Goal: Information Seeking & Learning: Learn about a topic

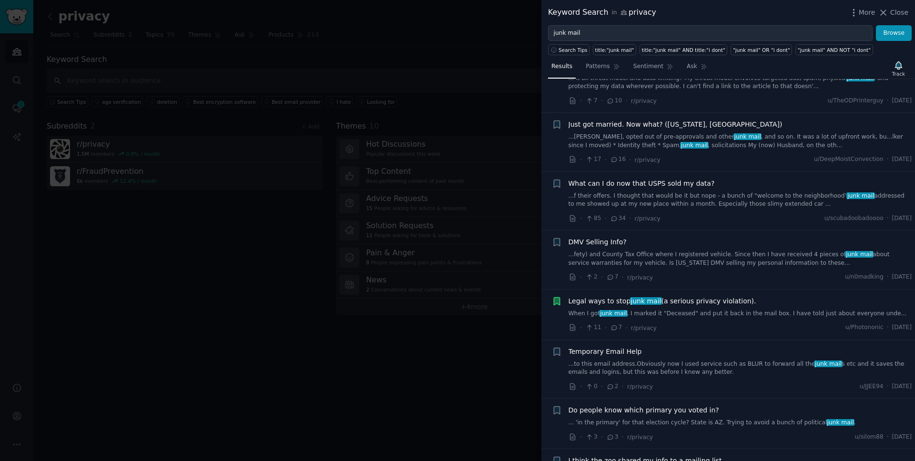
scroll to position [986, 0]
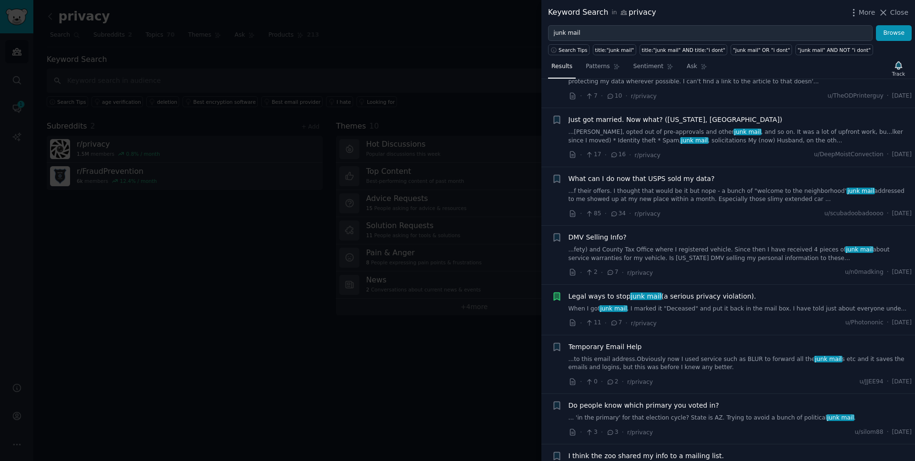
click at [754, 187] on link "...f their offers. I thought that would be it but nope - a bunch of "welcome to…" at bounding box center [740, 195] width 344 height 17
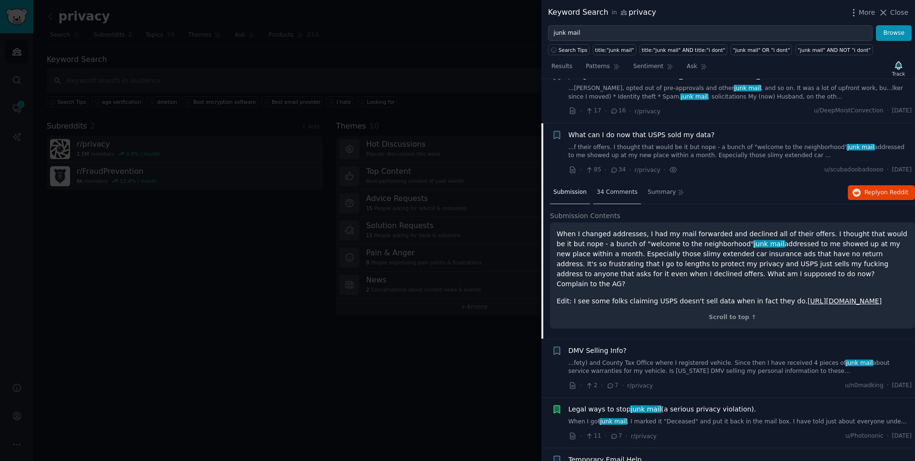
scroll to position [1021, 0]
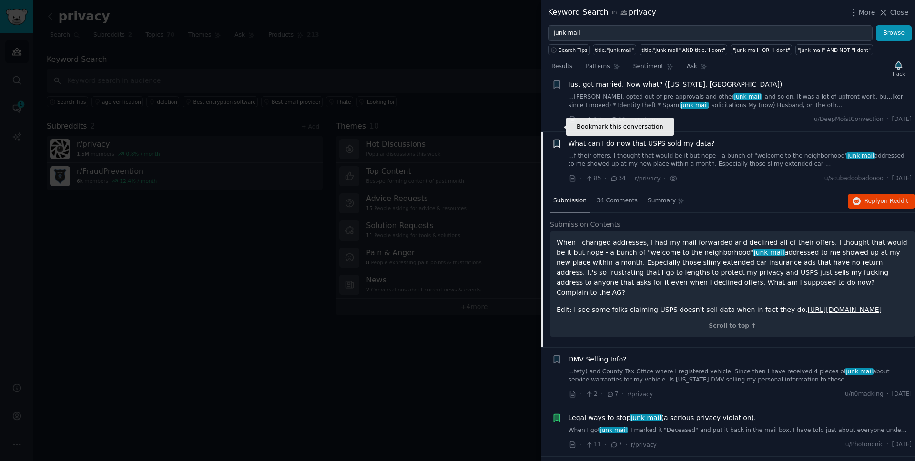
click at [557, 140] on icon "button" at bounding box center [557, 144] width 6 height 8
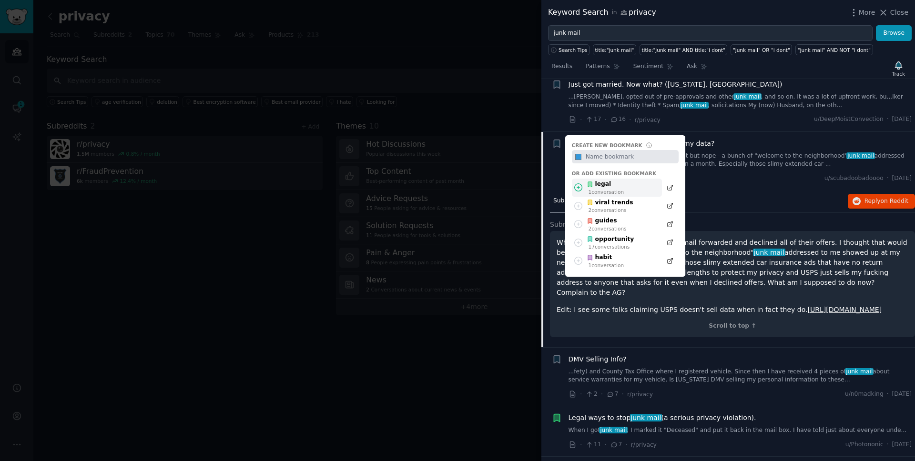
click at [604, 180] on div "legal" at bounding box center [604, 184] width 37 height 9
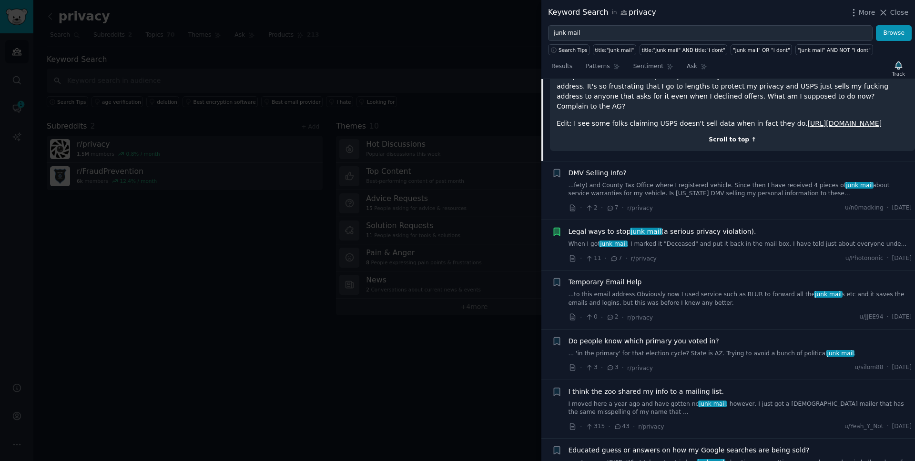
scroll to position [1208, 0]
click at [557, 169] on icon "button" at bounding box center [557, 173] width 6 height 8
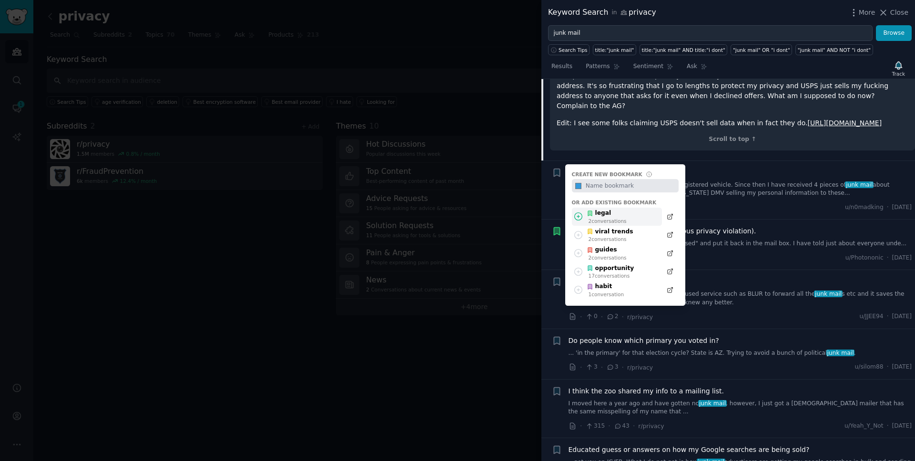
click at [603, 209] on div "legal" at bounding box center [606, 213] width 40 height 9
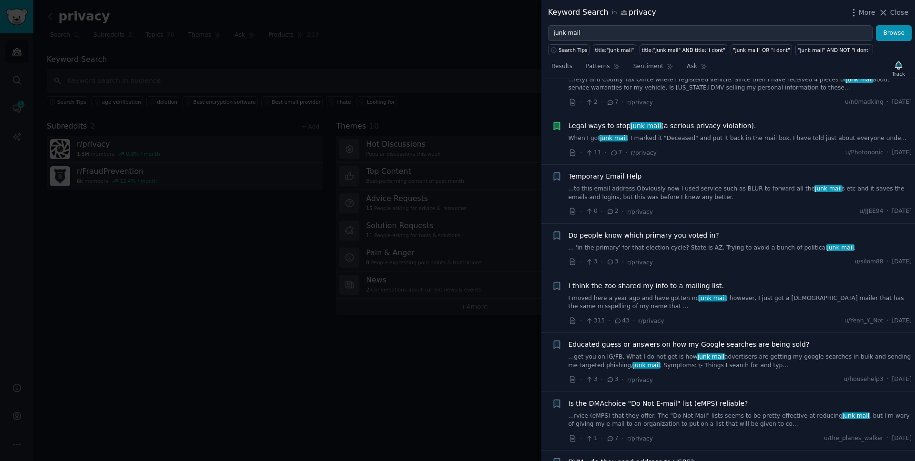
scroll to position [1304, 0]
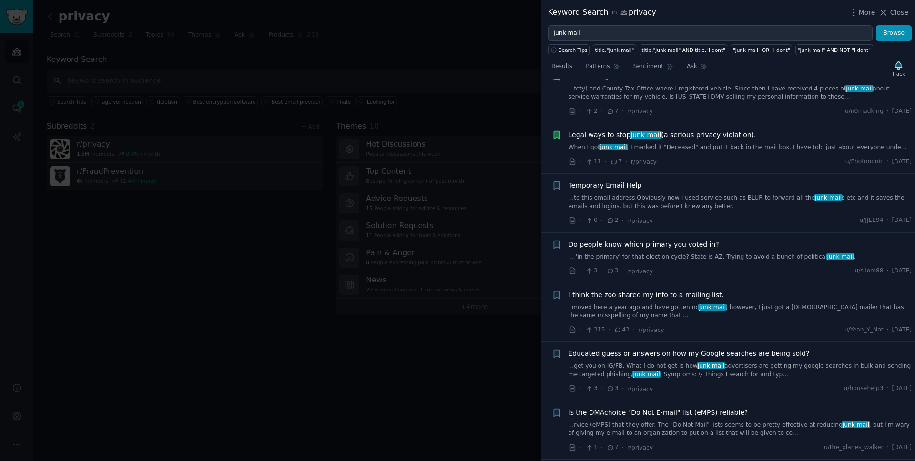
click at [80, 292] on div at bounding box center [457, 230] width 915 height 461
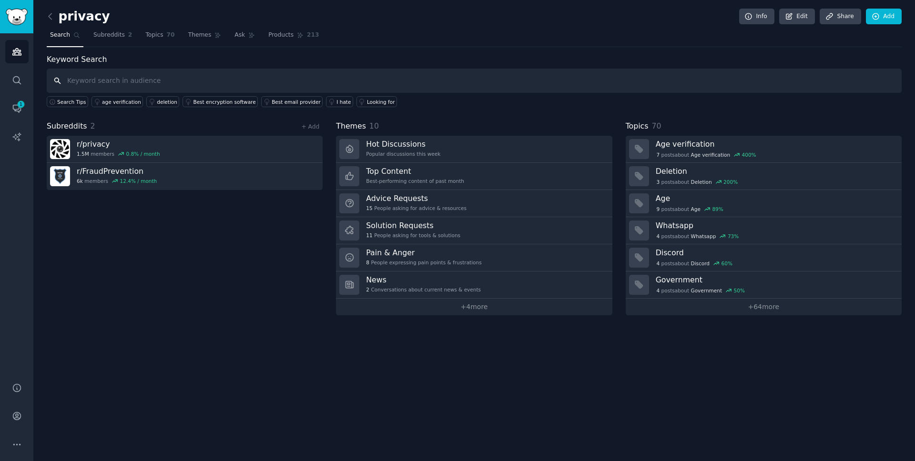
click at [127, 79] on input "text" at bounding box center [474, 81] width 855 height 24
type input "junk mail"
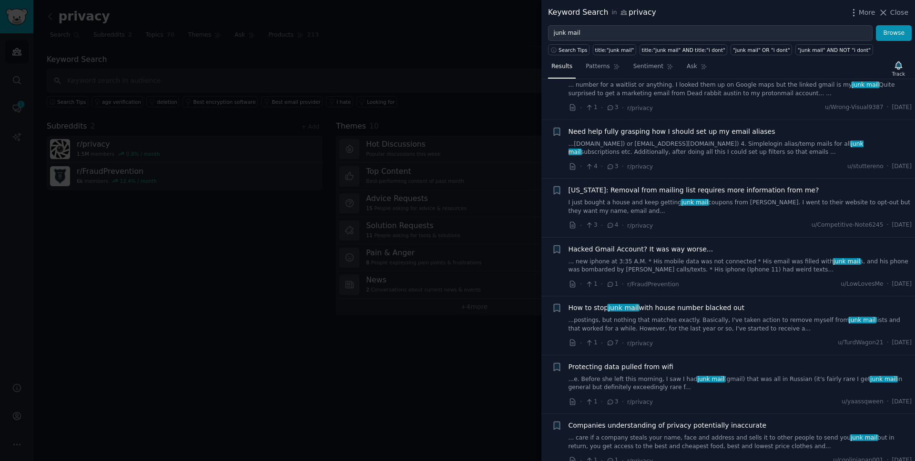
scroll to position [351, 0]
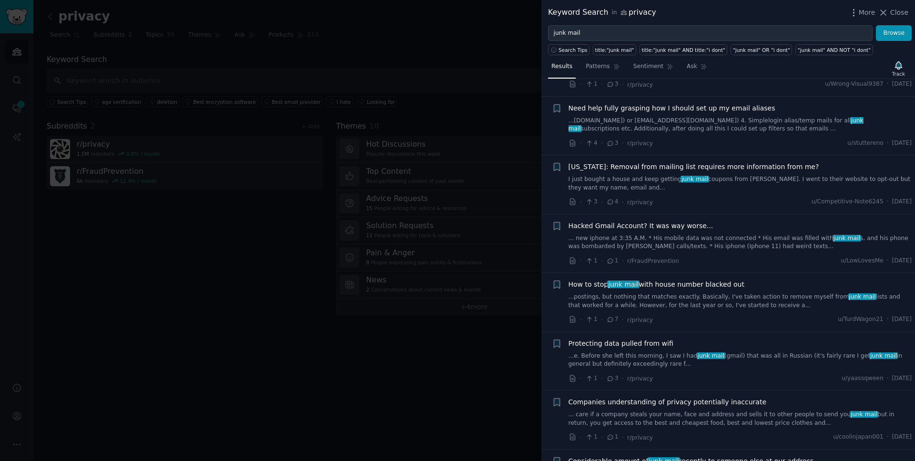
click at [772, 293] on link "...postings, but nothing that matches exactly. Basically, I've taken action to …" at bounding box center [740, 301] width 344 height 17
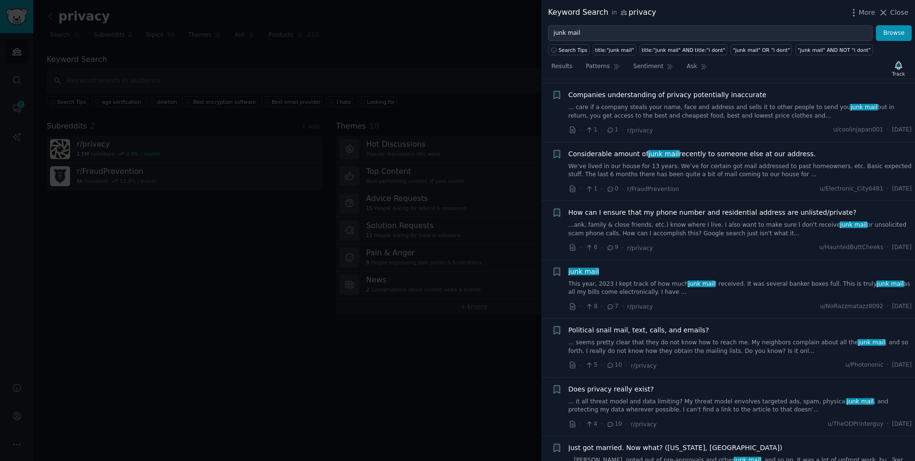
scroll to position [834, 0]
click at [556, 209] on icon "button" at bounding box center [557, 213] width 6 height 8
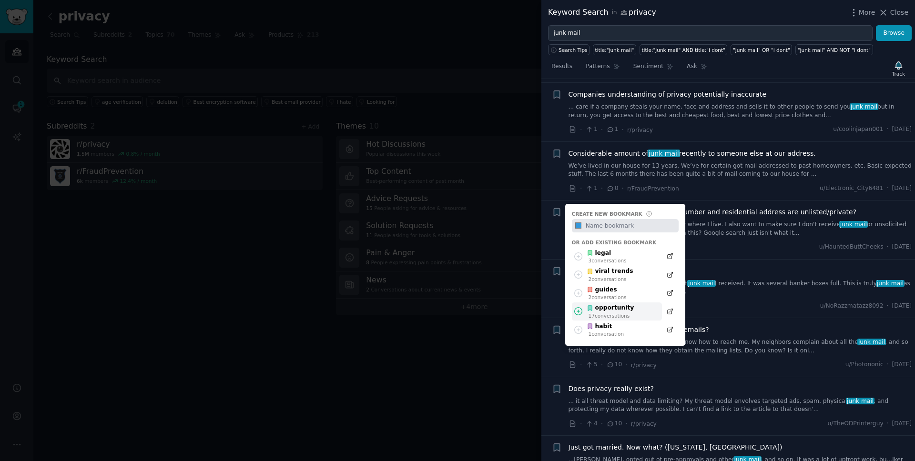
click at [618, 304] on div "opportunity" at bounding box center [609, 308] width 47 height 9
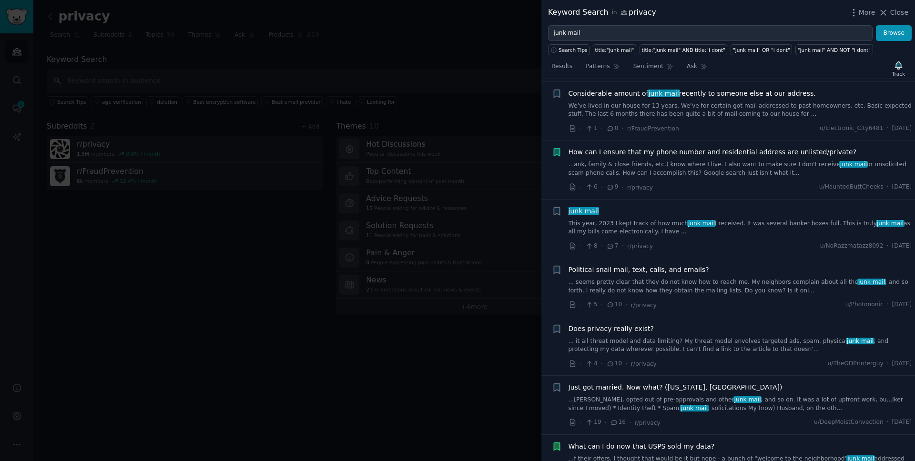
scroll to position [913, 0]
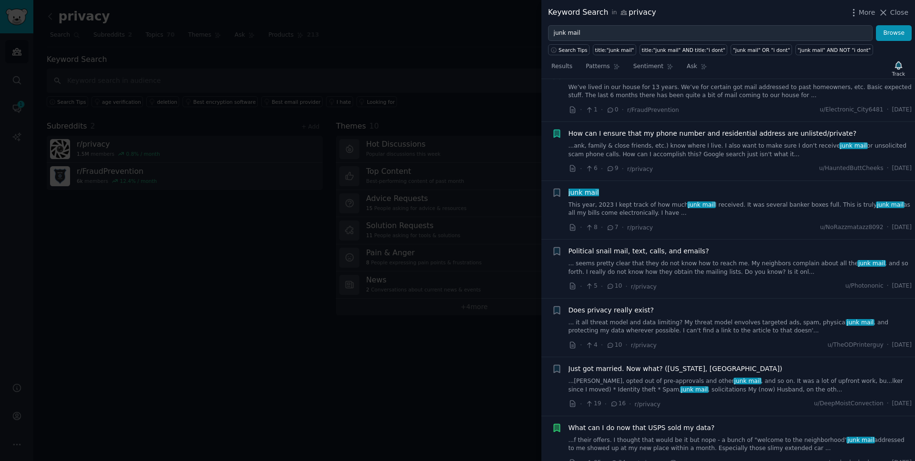
click at [758, 201] on link "This year, 2023 I kept track of how much junk mail I received. It was several b…" at bounding box center [740, 209] width 344 height 17
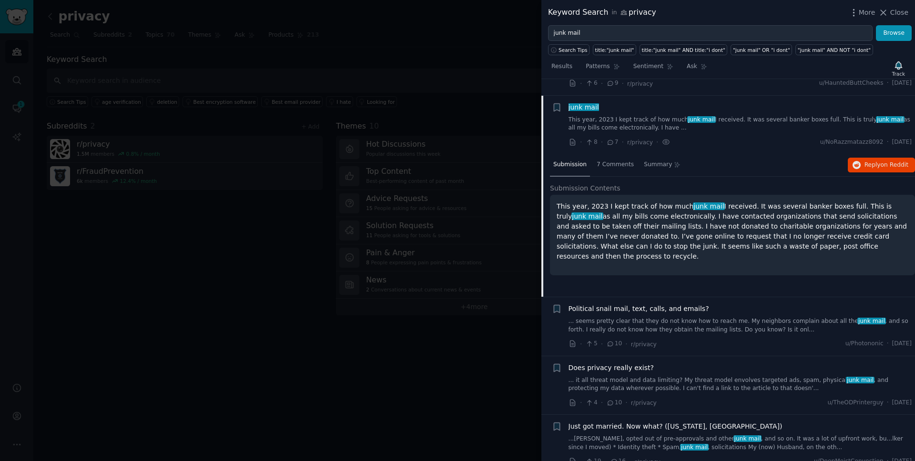
scroll to position [793, 0]
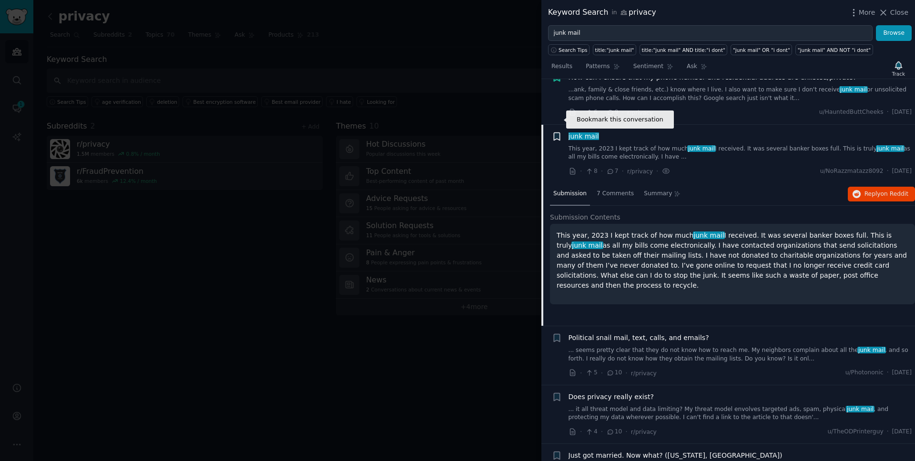
click at [558, 132] on icon "button" at bounding box center [557, 136] width 6 height 8
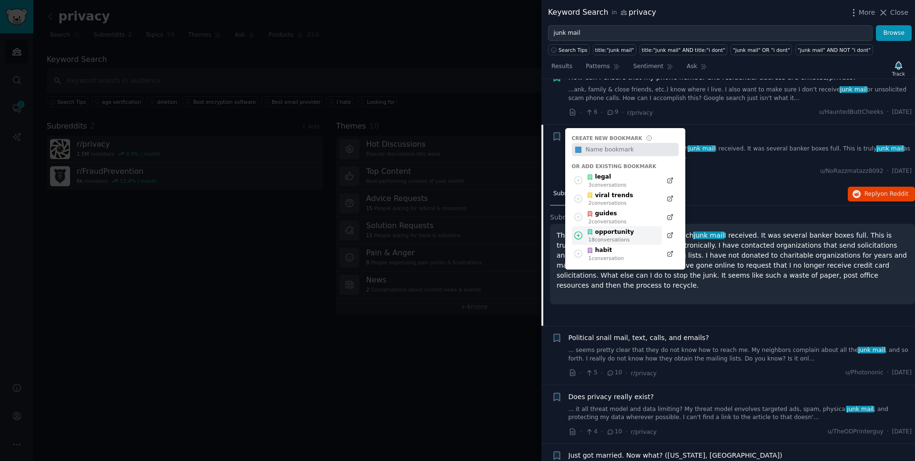
click at [612, 236] on div "18 conversation s" at bounding box center [611, 239] width 46 height 7
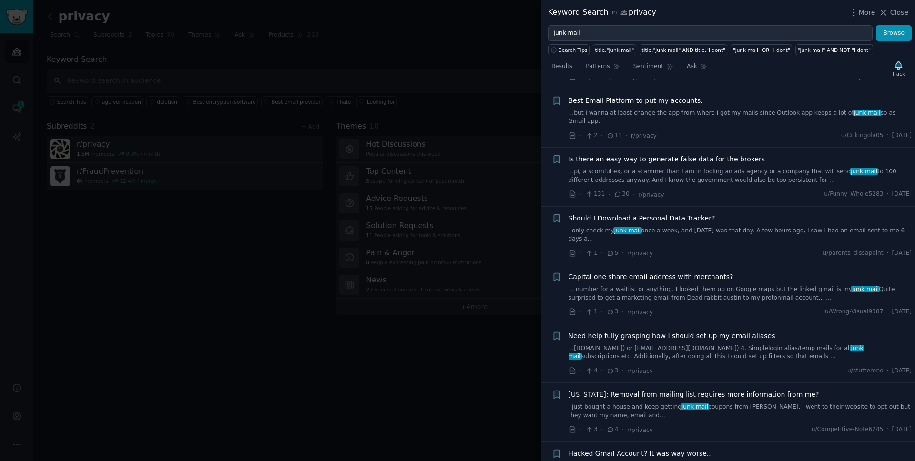
scroll to position [0, 0]
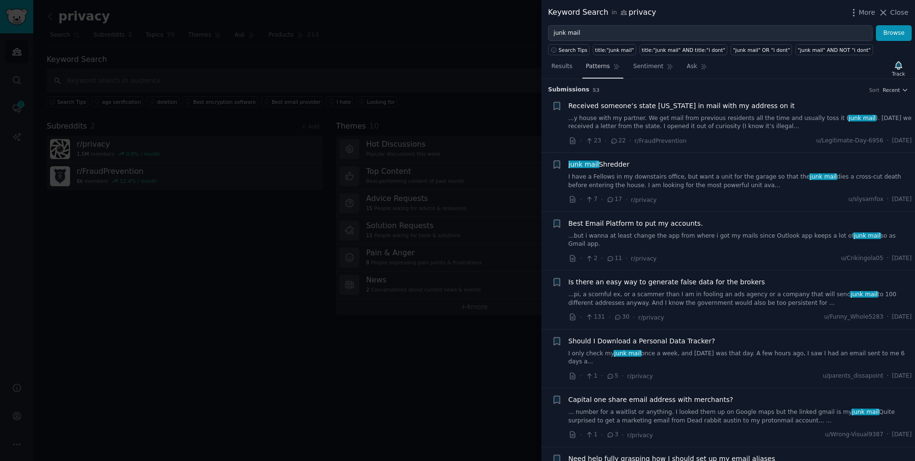
click at [602, 67] on span "Patterns" at bounding box center [598, 66] width 24 height 9
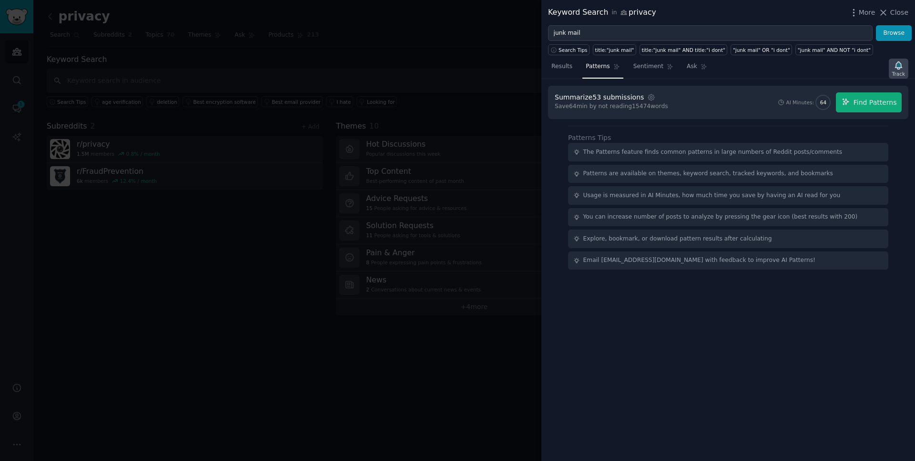
click at [901, 68] on icon "button" at bounding box center [898, 66] width 10 height 10
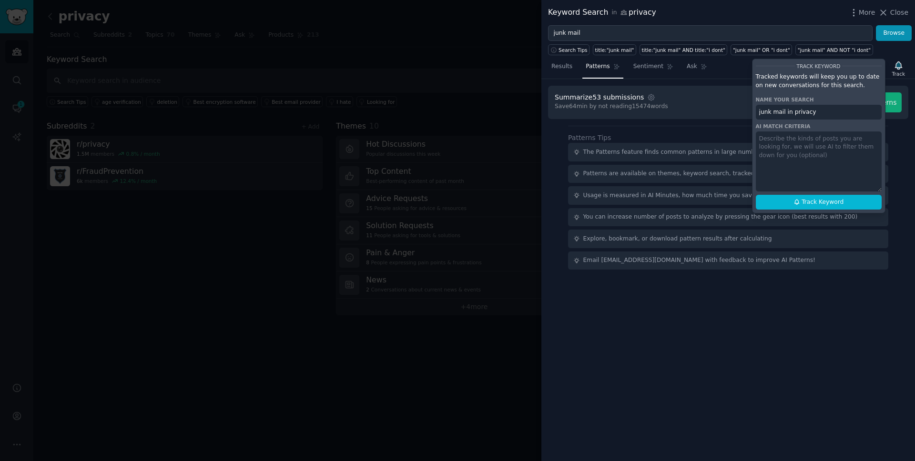
click at [841, 150] on textarea at bounding box center [819, 161] width 126 height 60
type textarea "Posts that match issues, pain points with junk mail. Also posts that ask for he…"
click at [828, 206] on span "Track Keyword" at bounding box center [822, 202] width 42 height 9
type input "junk mail in privacy"
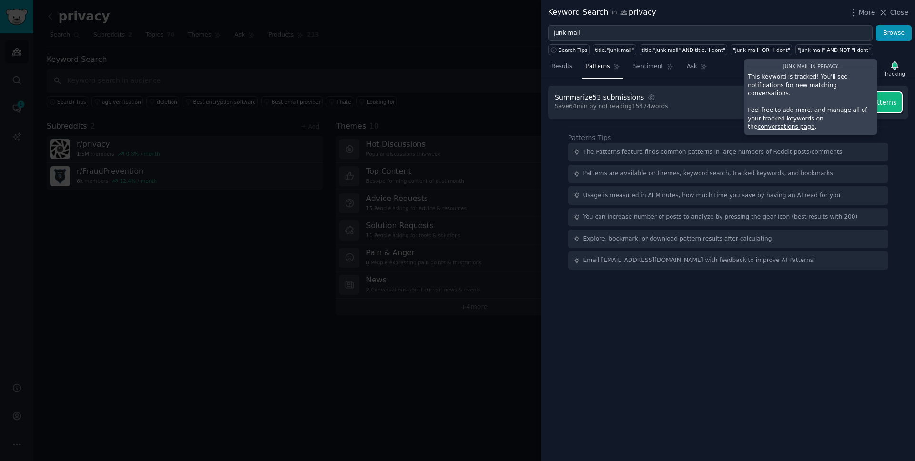
click at [887, 105] on span "Find Patterns" at bounding box center [874, 103] width 43 height 10
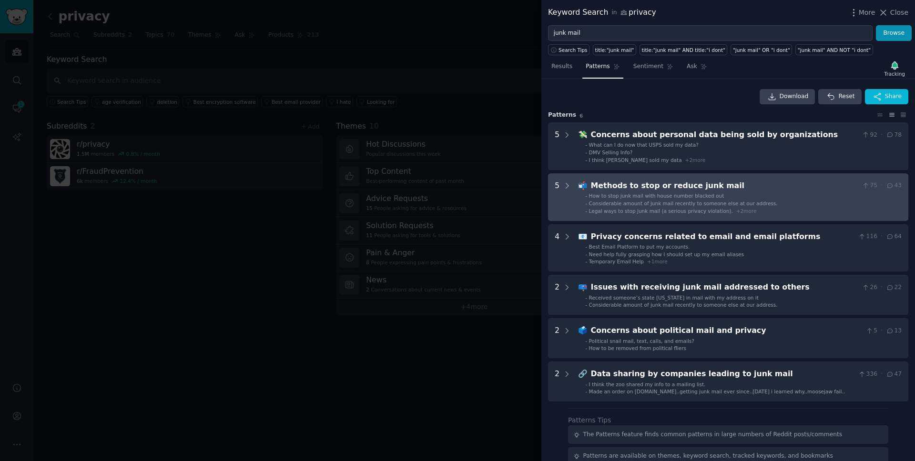
click at [687, 191] on div "Methods to stop or reduce junk mail" at bounding box center [724, 186] width 267 height 12
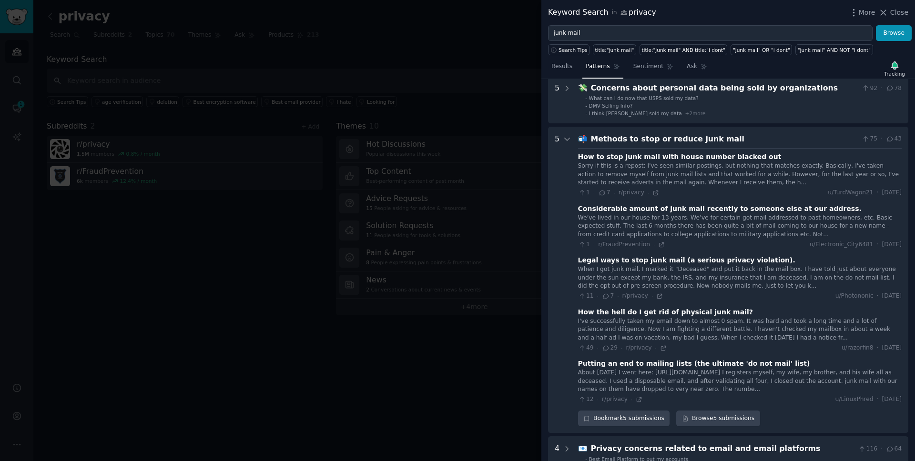
scroll to position [94, 0]
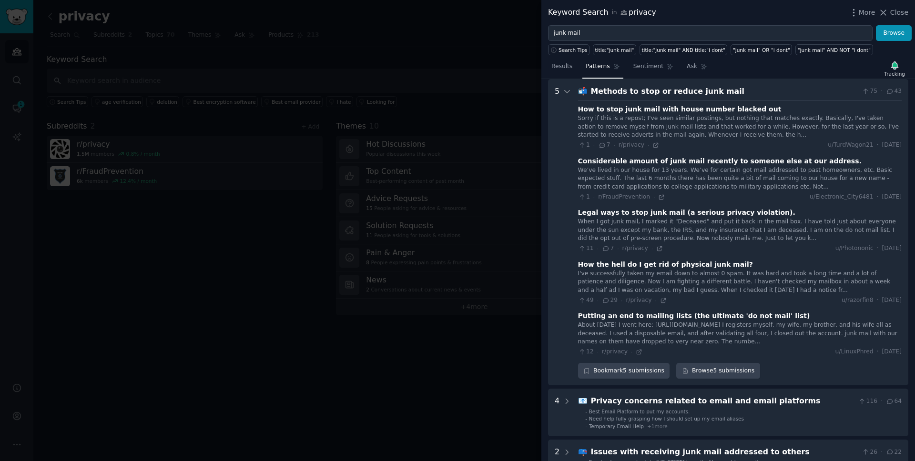
click at [610, 311] on div "Putting an end to mailing lists (the ultimate 'do not mail' list)" at bounding box center [694, 316] width 232 height 10
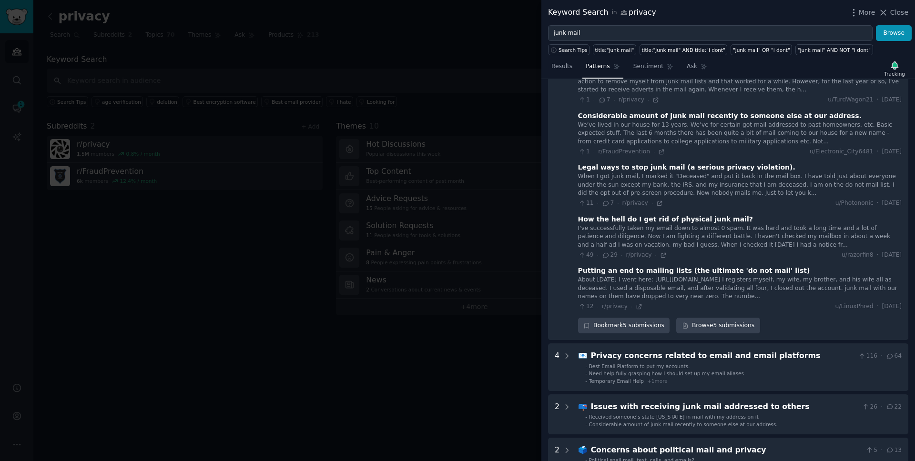
scroll to position [151, 0]
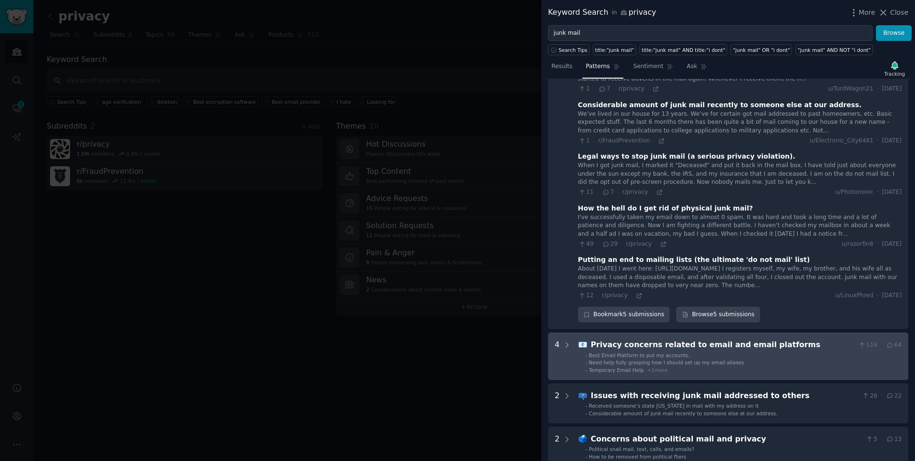
click at [666, 347] on div "Privacy concerns related to email and email platforms" at bounding box center [723, 345] width 264 height 12
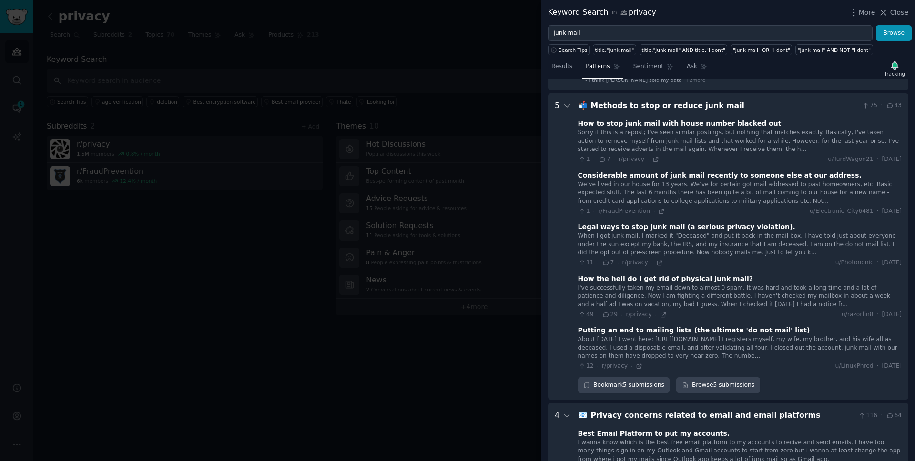
scroll to position [0, 0]
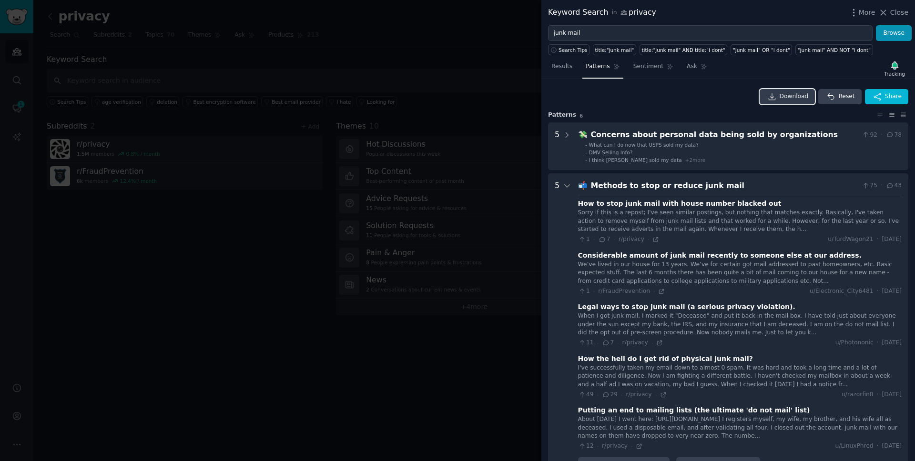
click at [779, 95] on span "Download" at bounding box center [793, 96] width 29 height 9
click at [655, 75] on link "Sentiment" at bounding box center [653, 69] width 47 height 20
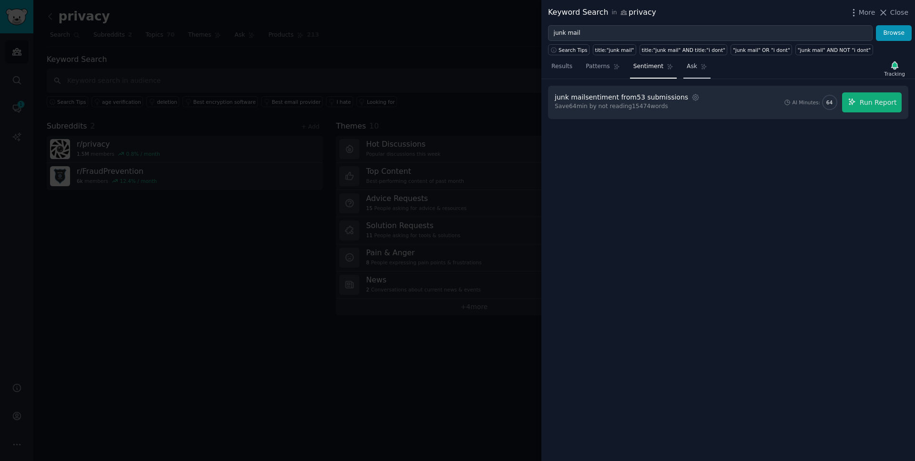
click at [697, 68] on link "Ask" at bounding box center [696, 69] width 27 height 20
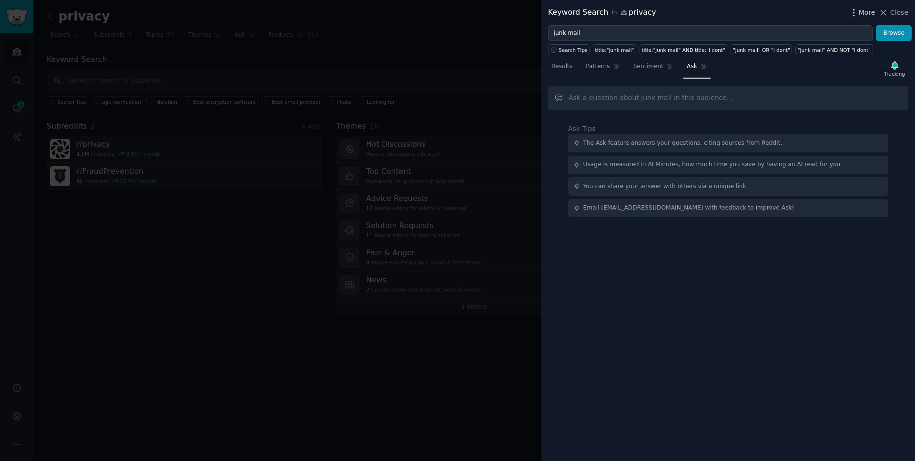
click at [870, 14] on span "More" at bounding box center [867, 13] width 17 height 10
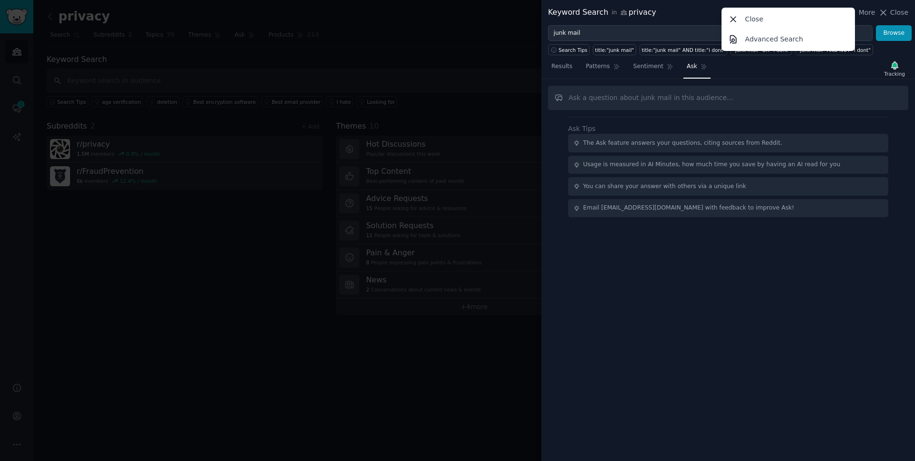
click at [488, 104] on div at bounding box center [457, 230] width 915 height 461
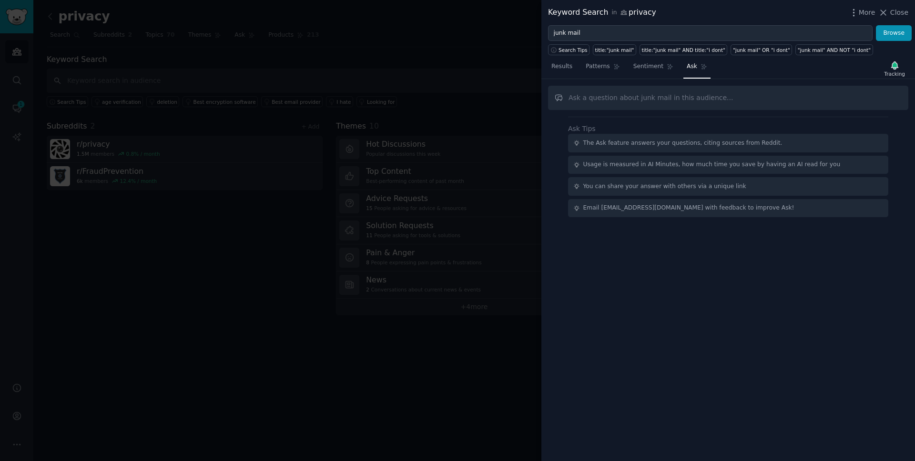
click at [488, 104] on div at bounding box center [457, 230] width 915 height 461
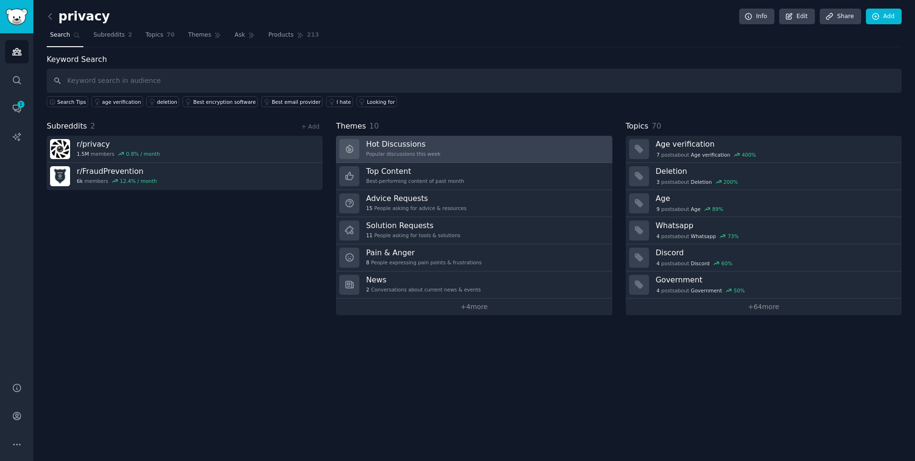
click at [451, 154] on link "Hot Discussions Popular discussions this week" at bounding box center [474, 149] width 276 height 27
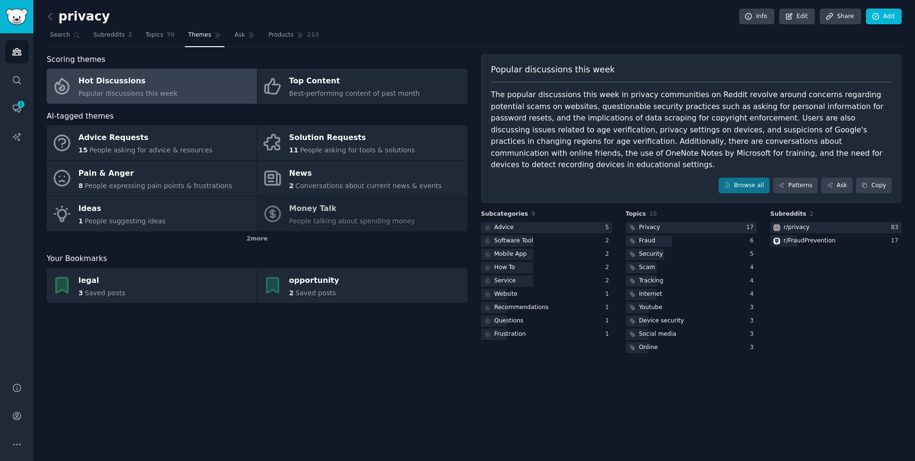
click at [623, 78] on div "Popular discussions this week" at bounding box center [691, 73] width 401 height 19
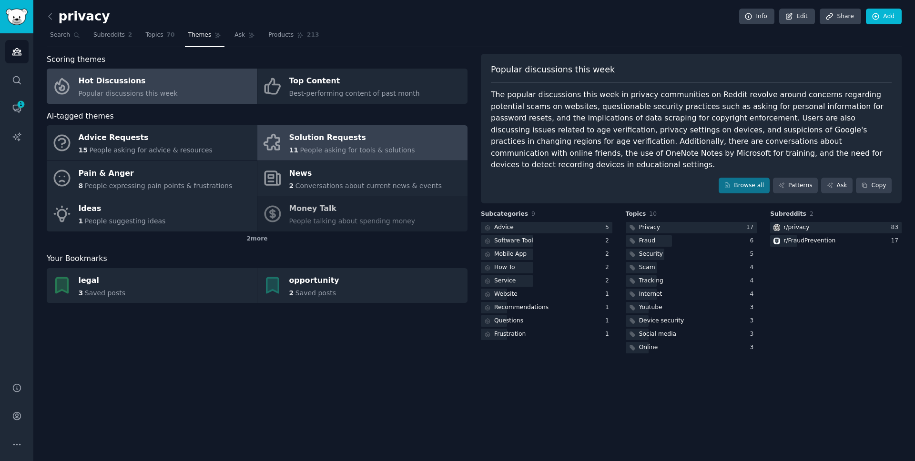
click at [264, 144] on icon at bounding box center [271, 141] width 15 height 15
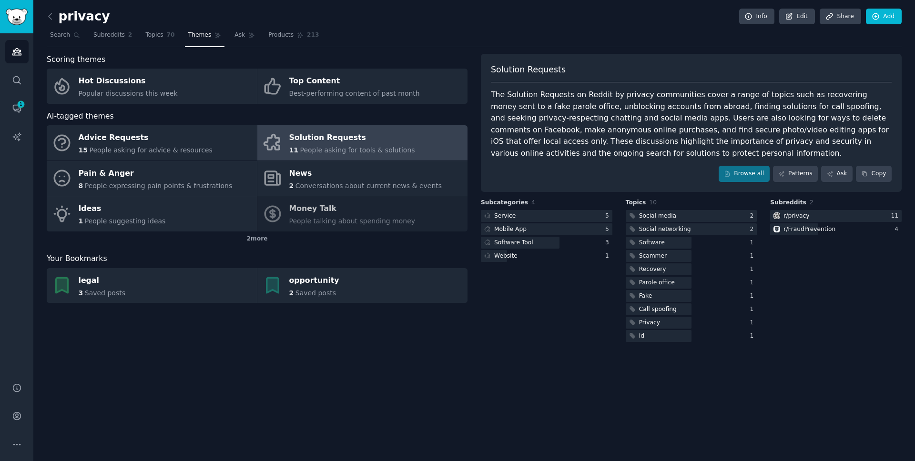
click at [601, 114] on div "The Solution Requests on Reddit by privacy communities cover a range of topics …" at bounding box center [691, 124] width 401 height 70
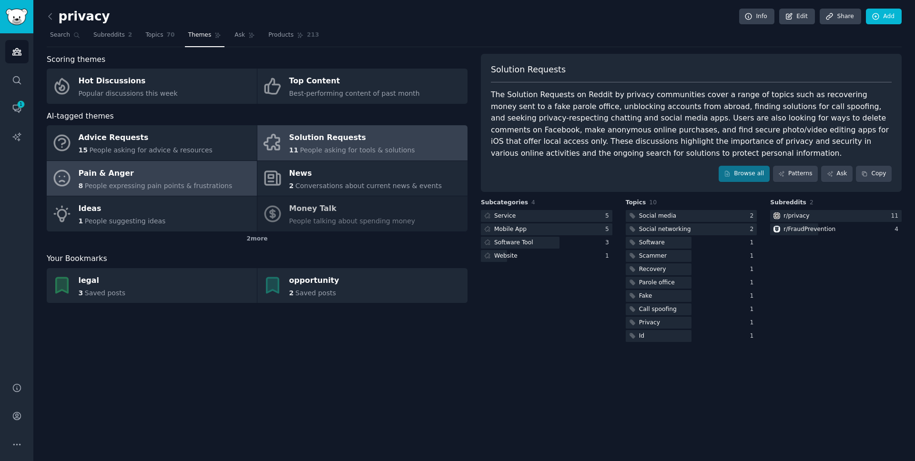
click at [196, 177] on div "Pain & Anger" at bounding box center [156, 173] width 154 height 15
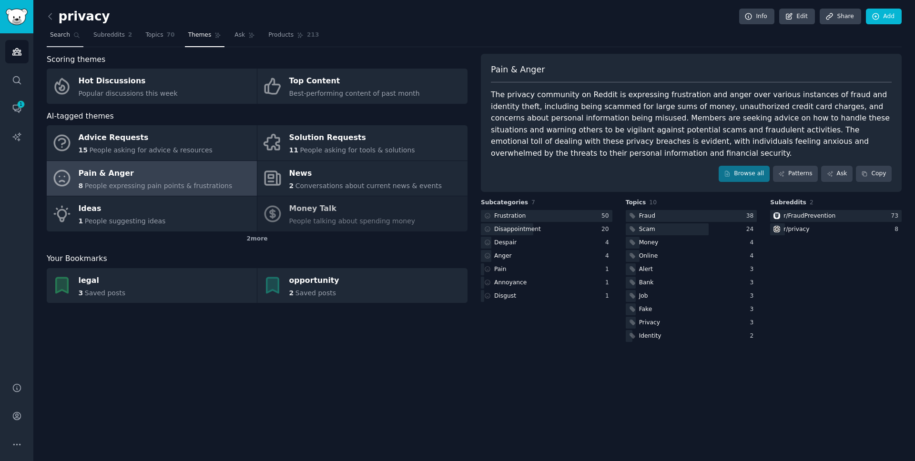
click at [61, 35] on span "Search" at bounding box center [60, 35] width 20 height 9
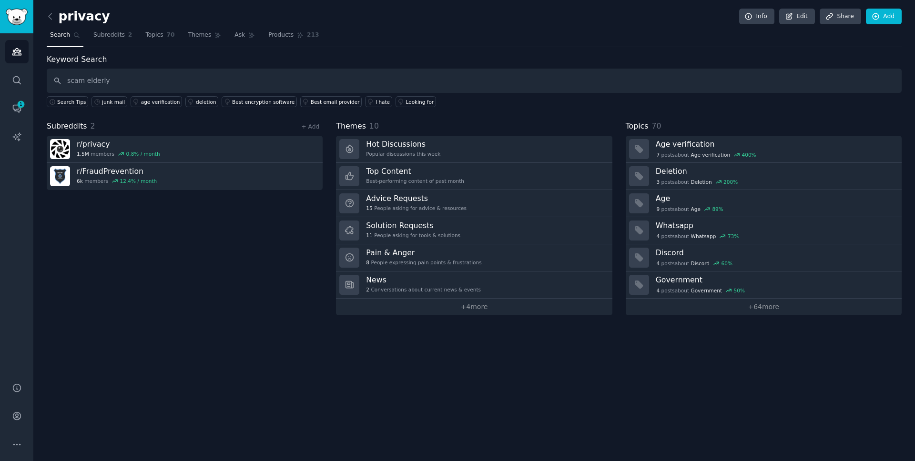
type input "scam elderly"
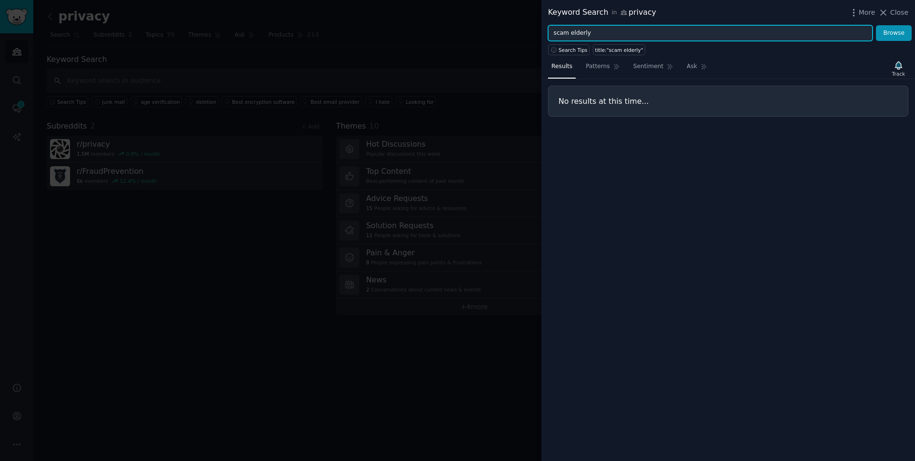
click at [599, 33] on input "scam elderly" at bounding box center [710, 33] width 324 height 16
click at [876, 25] on button "Browse" at bounding box center [894, 33] width 36 height 16
type input "parents"
click at [876, 25] on button "Browse" at bounding box center [894, 33] width 36 height 16
